Goal: Navigation & Orientation: Find specific page/section

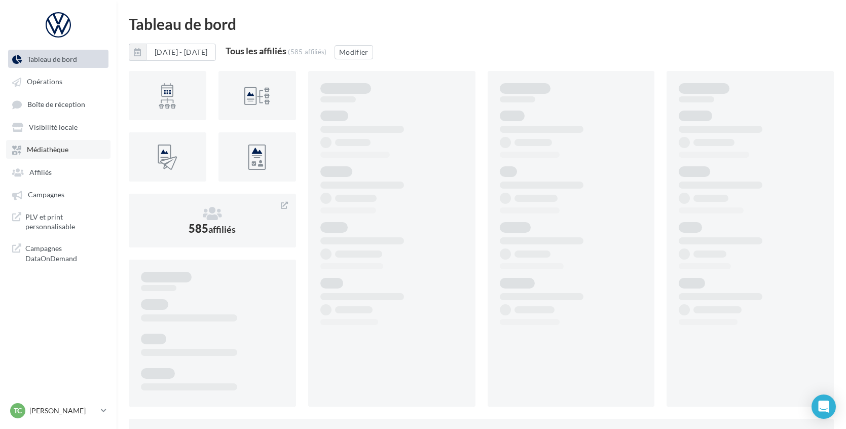
click at [62, 152] on span "Médiathèque" at bounding box center [48, 149] width 42 height 9
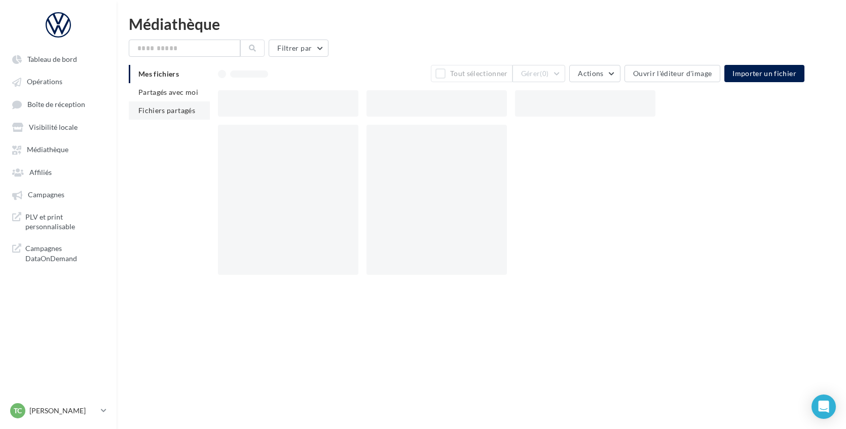
click at [182, 106] on span "Fichiers partagés" at bounding box center [166, 110] width 57 height 9
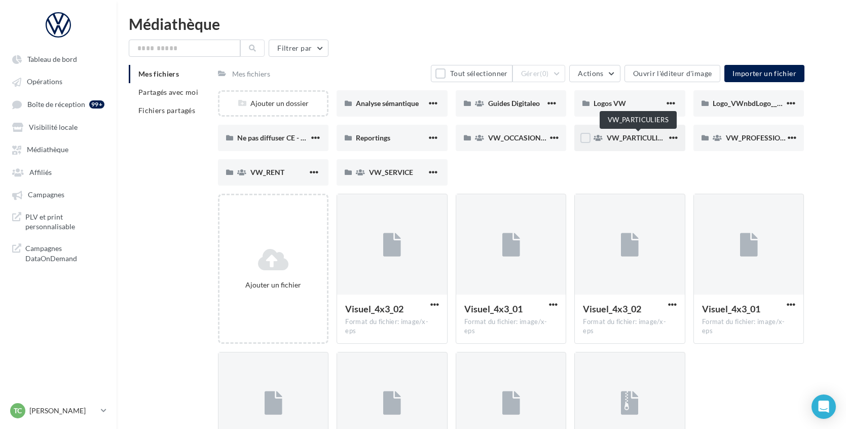
click at [624, 138] on span "VW_PARTICULIERS" at bounding box center [637, 137] width 63 height 9
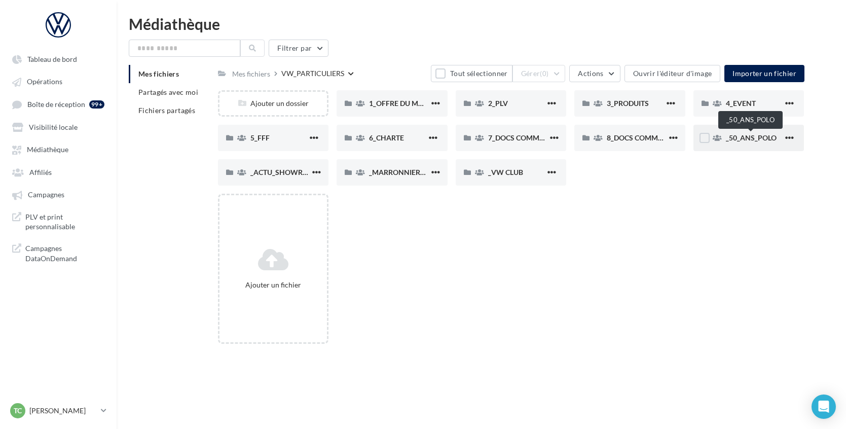
click at [731, 140] on span "_50_ANS_POLO" at bounding box center [751, 137] width 51 height 9
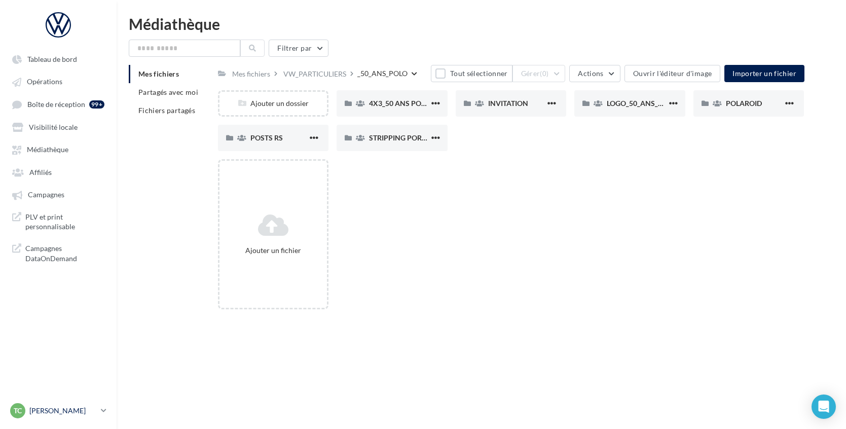
click at [73, 413] on p "[PERSON_NAME]" at bounding box center [62, 410] width 67 height 10
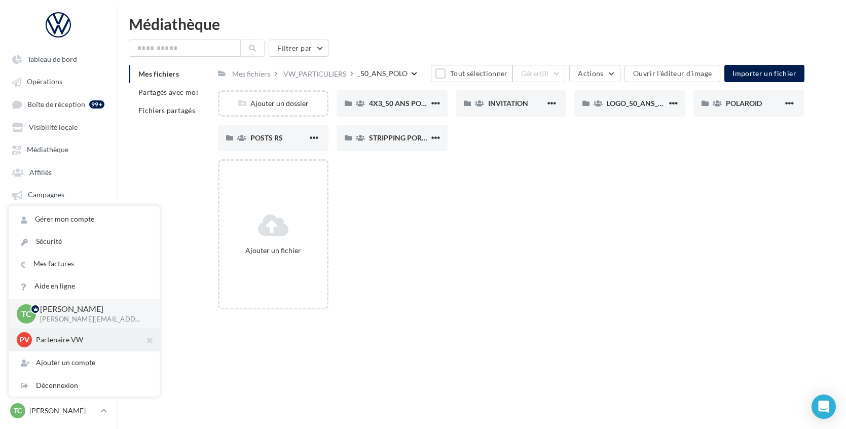
click at [93, 345] on div "PV Partenaire VW acces_partenaire_VW" at bounding box center [84, 339] width 135 height 15
